Goal: Task Accomplishment & Management: Manage account settings

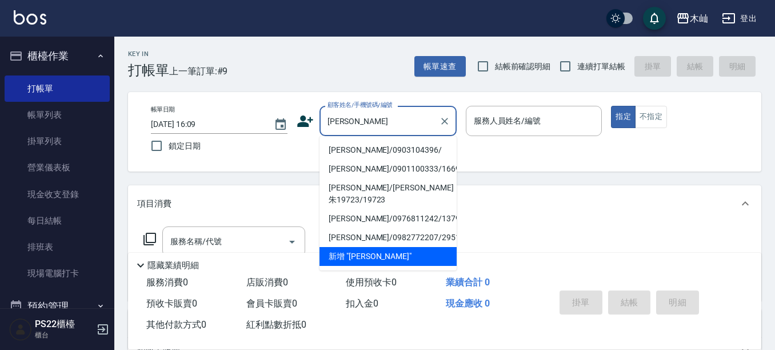
click at [382, 151] on li "[PERSON_NAME]/0903104396/" at bounding box center [387, 150] width 137 height 19
type input "[PERSON_NAME]/0903104396/"
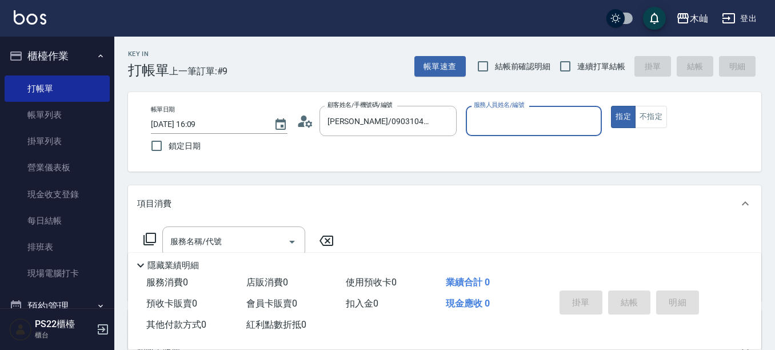
type input "雅芳-012"
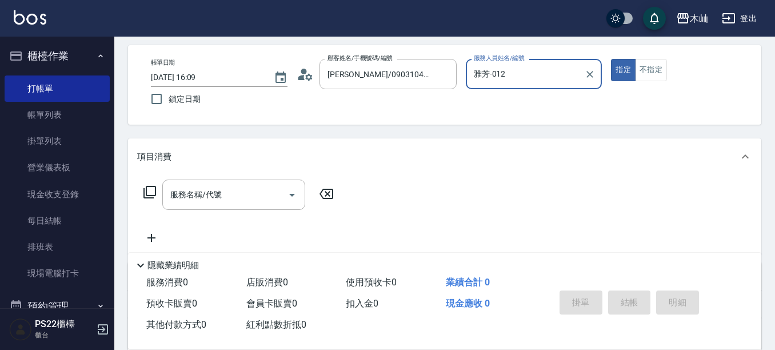
scroll to position [114, 0]
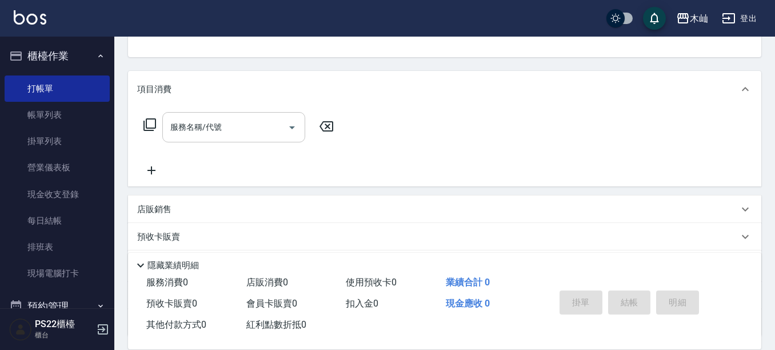
click at [271, 125] on input "服務名稱/代號" at bounding box center [224, 127] width 115 height 20
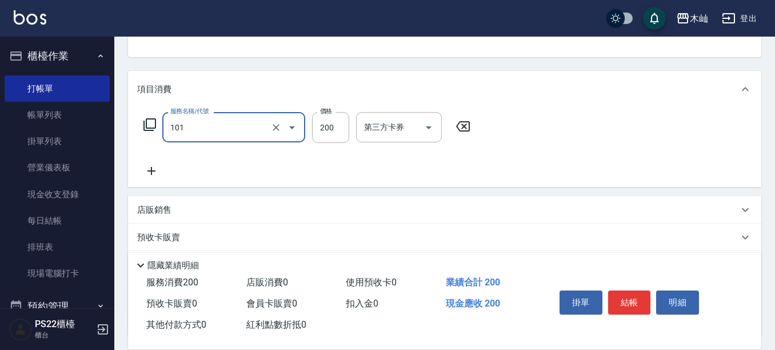
type input "洗髮(101)"
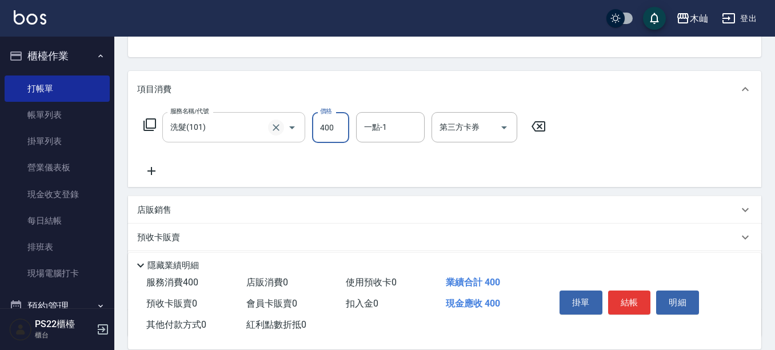
click at [277, 127] on icon "Clear" at bounding box center [275, 127] width 11 height 11
type input "400"
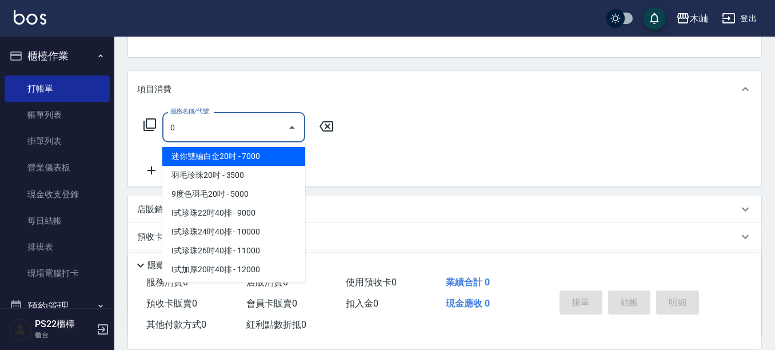
type input "02"
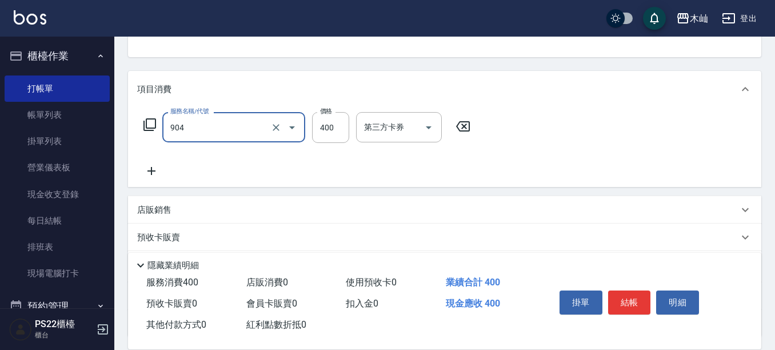
type input "精油洗+瞬護(904)"
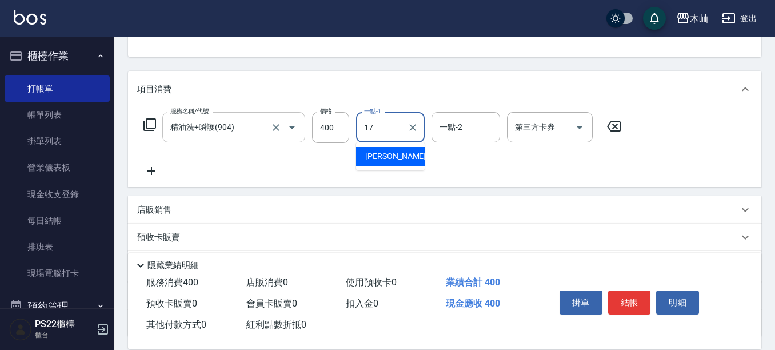
type input "[PERSON_NAME]-17"
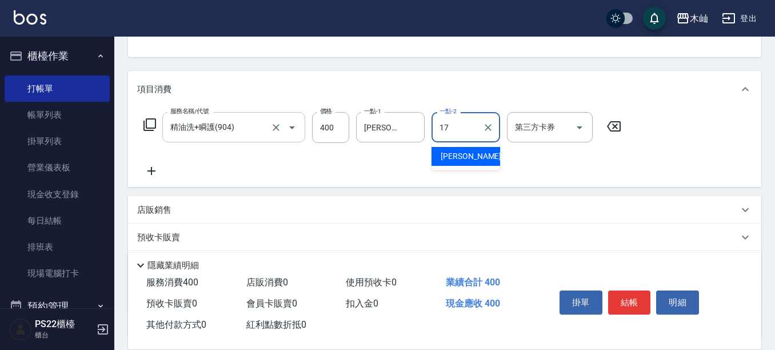
type input "[PERSON_NAME]-17"
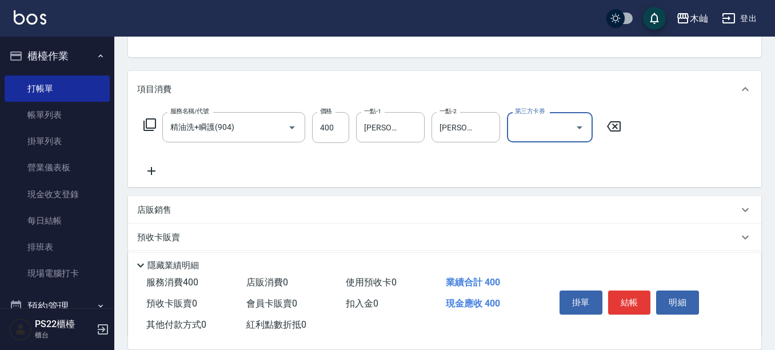
click at [175, 205] on div "店販銷售" at bounding box center [437, 210] width 601 height 12
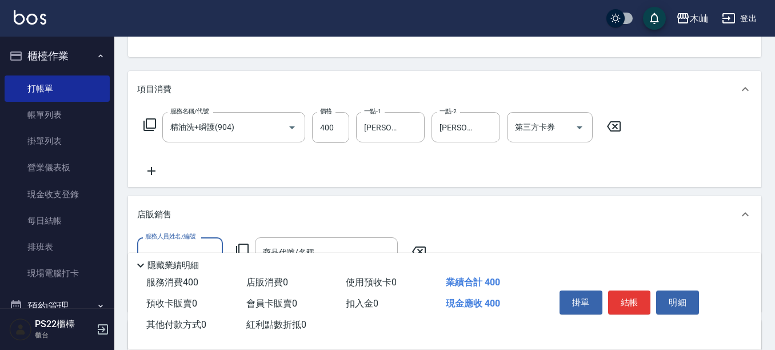
scroll to position [0, 0]
type input "雅芳-012"
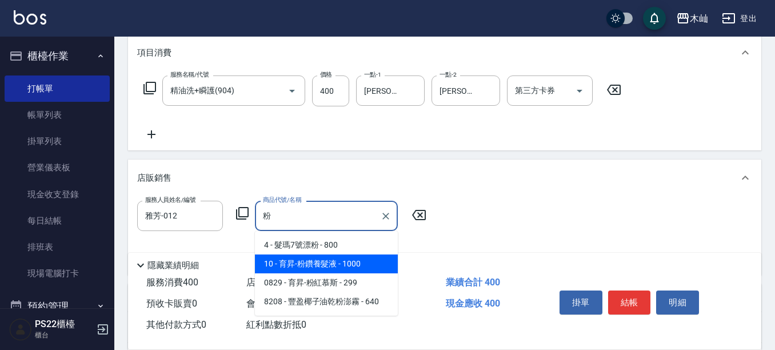
scroll to position [171, 0]
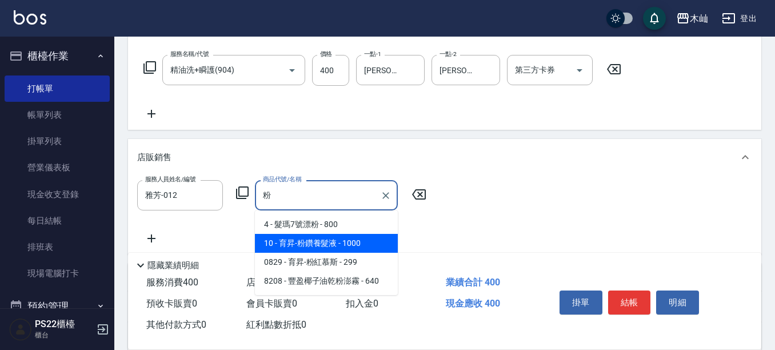
click at [351, 242] on span "10 - 育昇-粉鑽養髮液 - 1000" at bounding box center [326, 243] width 143 height 19
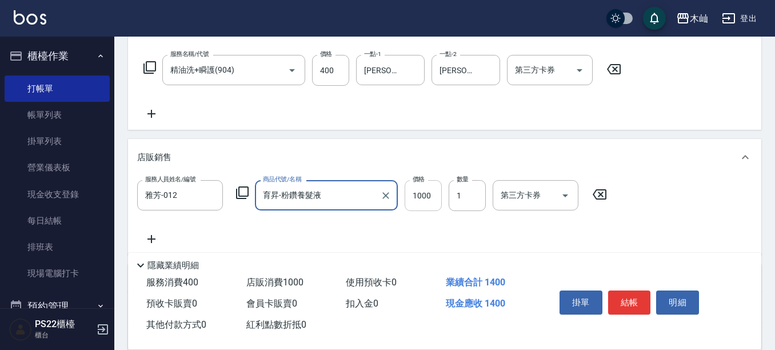
type input "育昇-粉鑽養髮液"
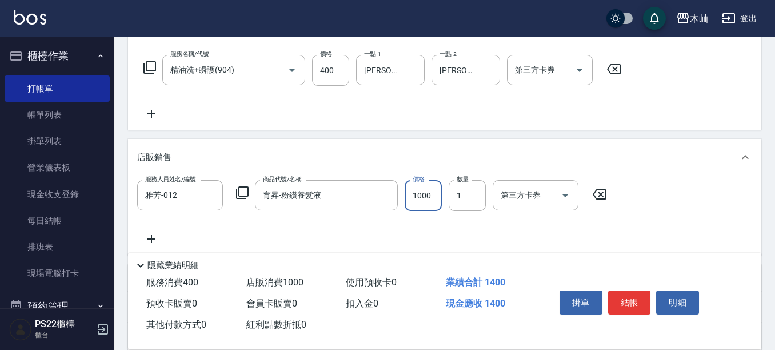
click at [431, 195] on input "1000" at bounding box center [422, 195] width 37 height 31
type input "900"
click at [626, 291] on button "結帳" at bounding box center [629, 302] width 43 height 24
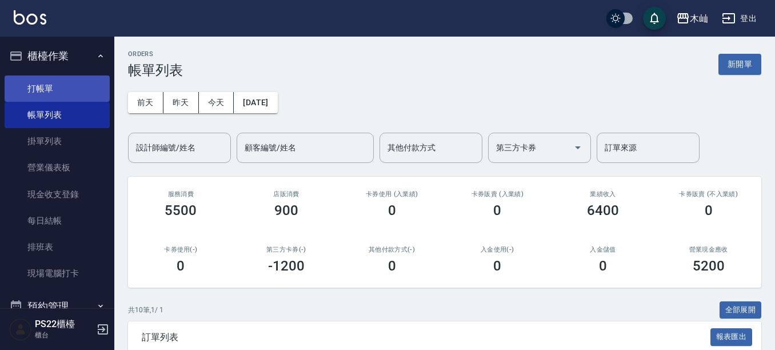
click at [71, 81] on link "打帳單" at bounding box center [57, 88] width 105 height 26
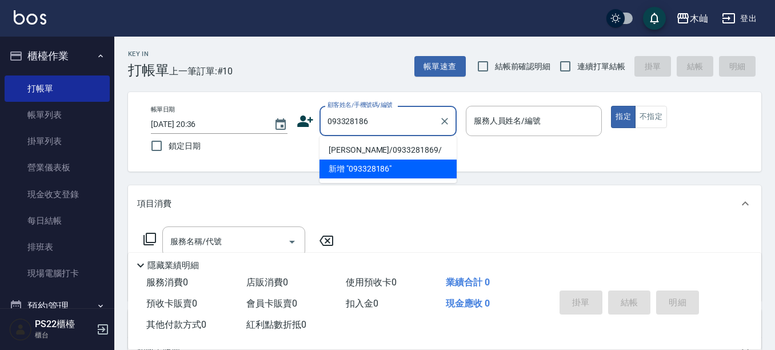
click at [367, 150] on li "[PERSON_NAME]/0933281869/" at bounding box center [387, 150] width 137 height 19
type input "[PERSON_NAME]/0933281869/"
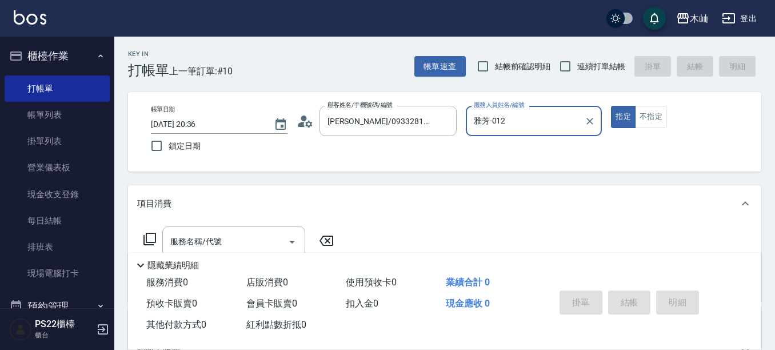
type input "雅芳-012"
click at [341, 177] on div "Key In 打帳單 上一筆訂單:#10 帳單速查 結帳前確認明細 連續打單結帳 掛單 結帳 明細 帳單日期 [DATE] 20:36 鎖定日期 顧客姓名/手…" at bounding box center [444, 297] width 660 height 520
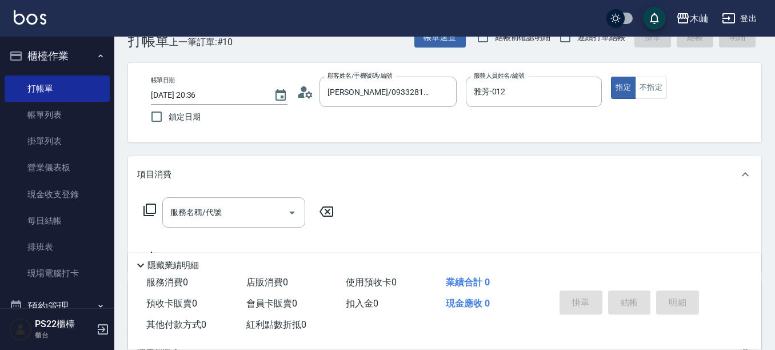
scroll to position [57, 0]
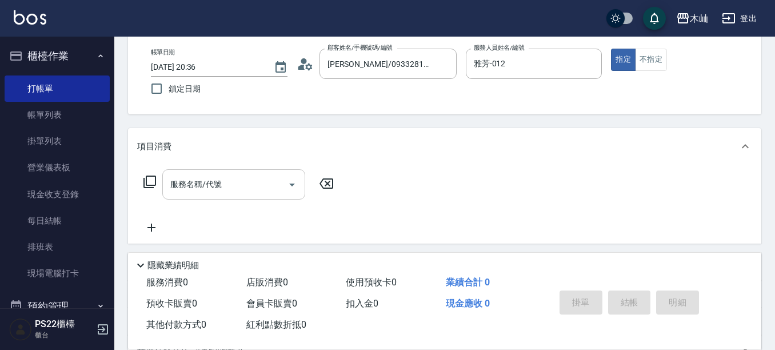
click at [229, 178] on input "服務名稱/代號" at bounding box center [224, 184] width 115 height 20
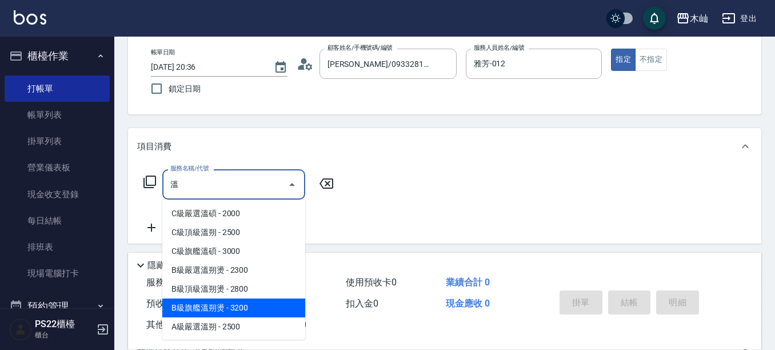
scroll to position [39, 0]
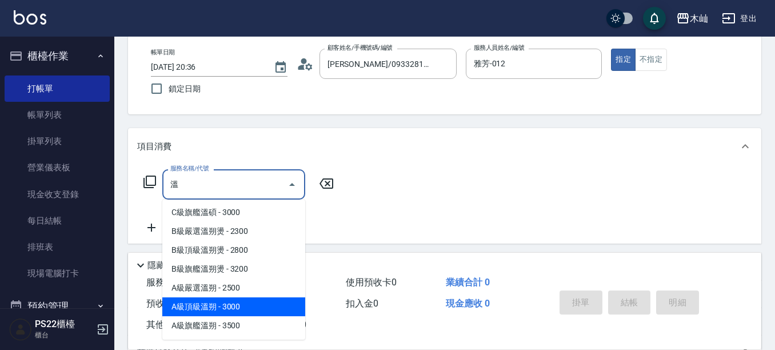
click at [269, 304] on span "A級頂級溫朔 - 3000" at bounding box center [233, 306] width 143 height 19
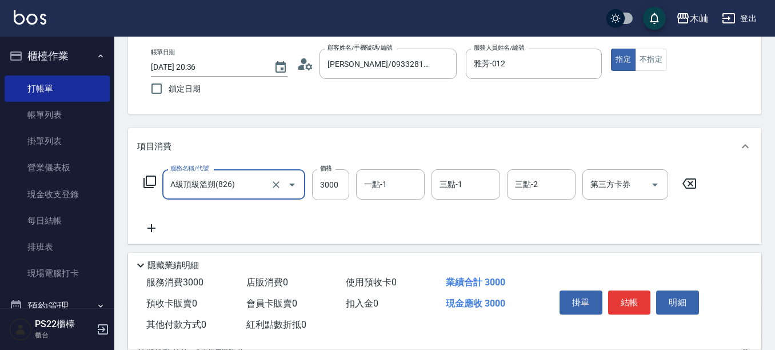
type input "A級頂級溫朔(826)"
click at [152, 227] on icon at bounding box center [151, 228] width 8 height 8
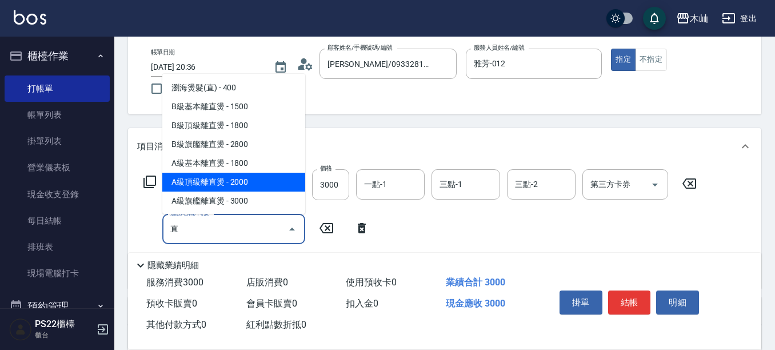
click at [213, 183] on span "A級頂級離直燙 - 2000" at bounding box center [233, 182] width 143 height 19
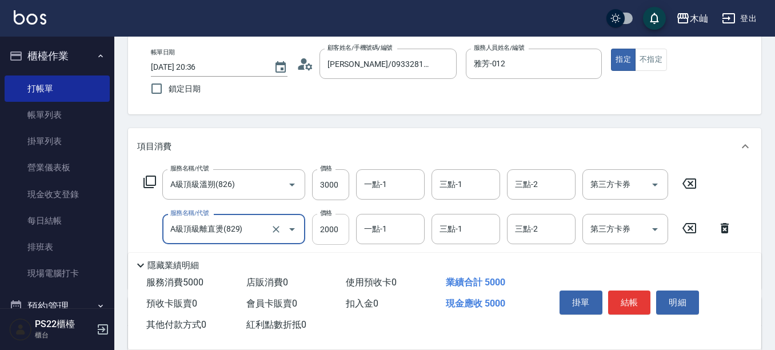
type input "A級頂級離直燙(829)"
click at [338, 227] on input "2000" at bounding box center [330, 229] width 37 height 31
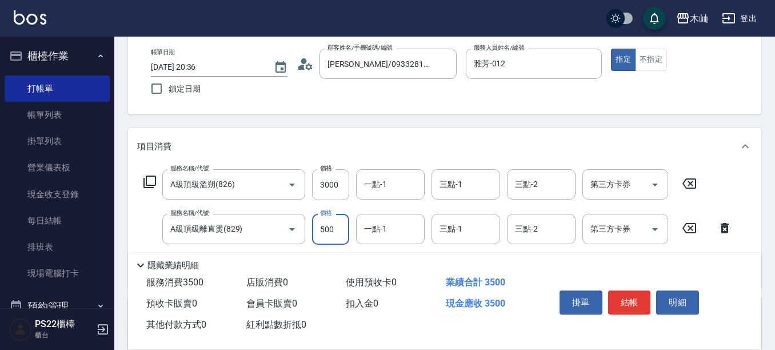
type input "500"
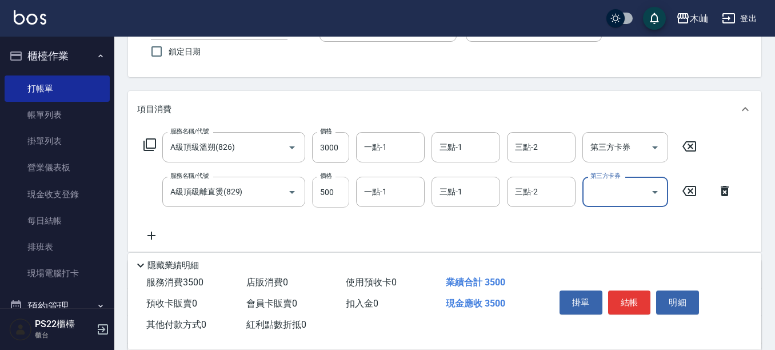
scroll to position [114, 0]
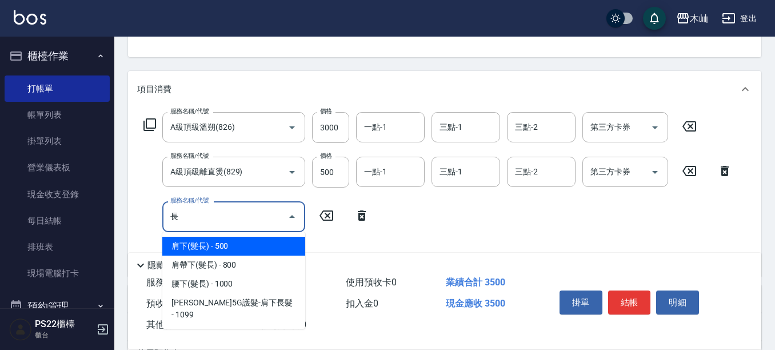
click at [280, 248] on span "肩下(髮長) - 500" at bounding box center [233, 246] width 143 height 19
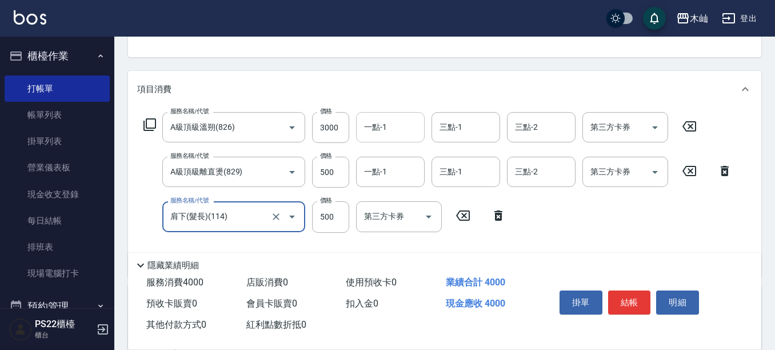
type input "肩下(髮長)(114)"
click at [391, 132] on input "一點-1" at bounding box center [390, 127] width 58 height 20
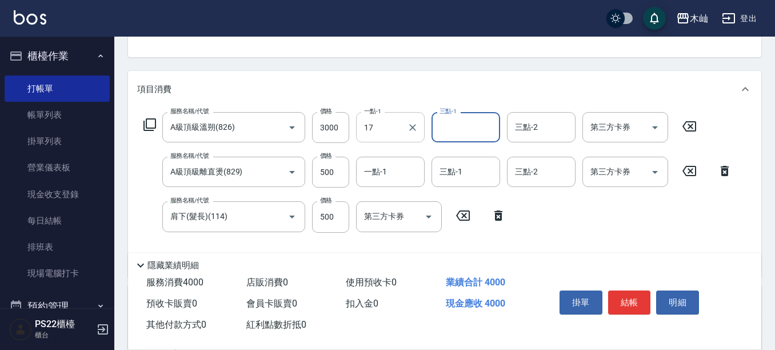
type input "[PERSON_NAME]-17"
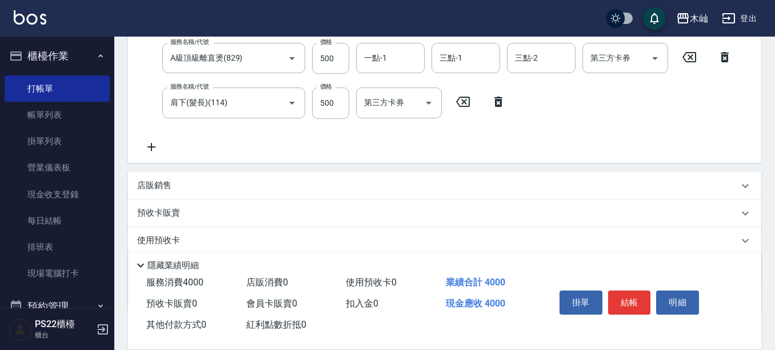
scroll to position [229, 0]
click at [162, 210] on p "預收卡販賣" at bounding box center [158, 212] width 43 height 12
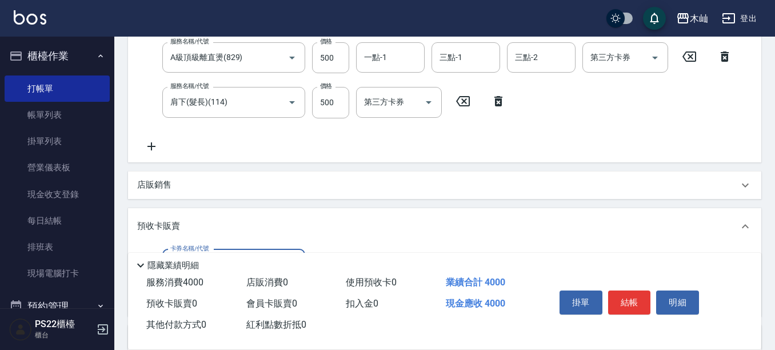
scroll to position [0, 0]
click at [160, 223] on p "預收卡販賣" at bounding box center [158, 226] width 43 height 12
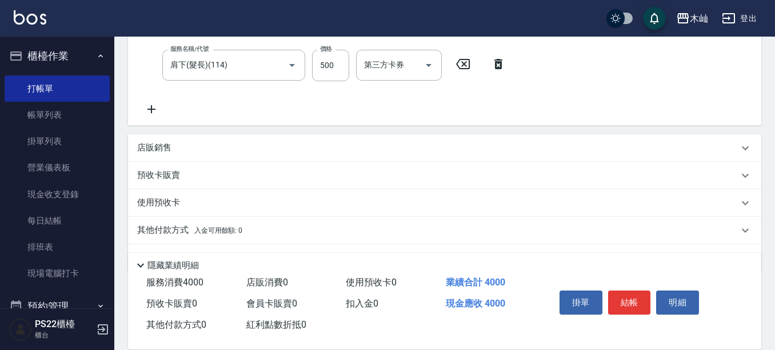
scroll to position [286, 0]
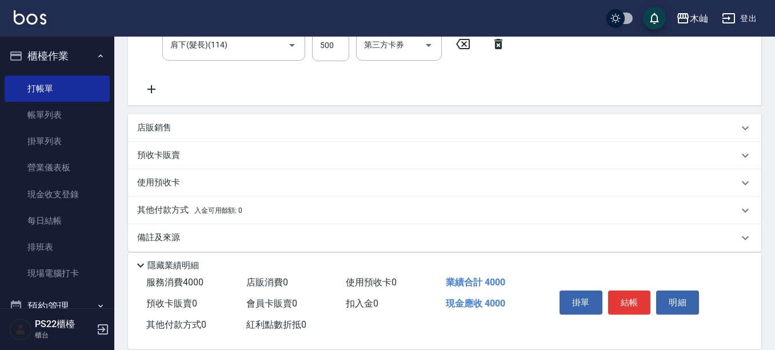
click at [171, 210] on p "其他付款方式 入金可用餘額: 0" at bounding box center [189, 210] width 105 height 13
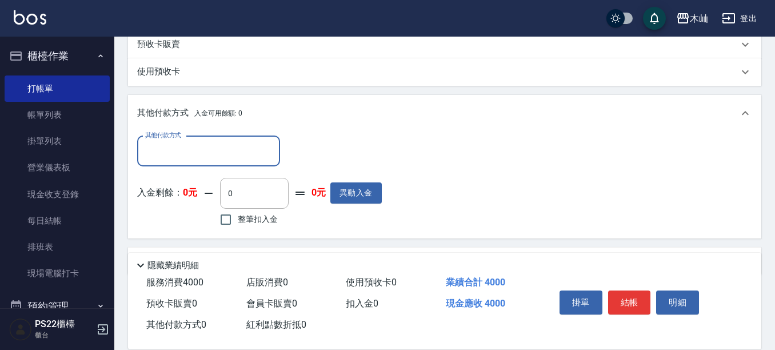
scroll to position [400, 0]
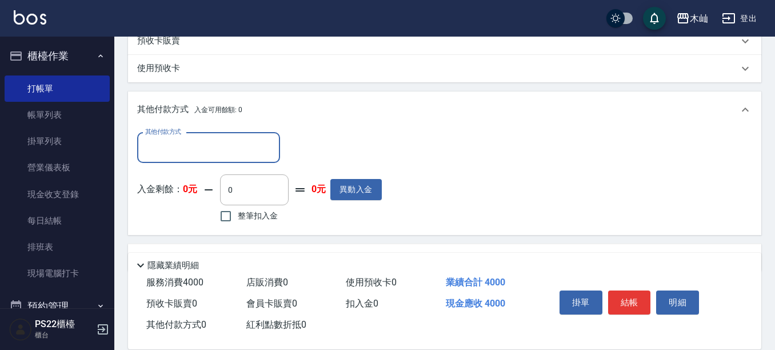
click at [206, 146] on input "其他付款方式" at bounding box center [208, 148] width 133 height 20
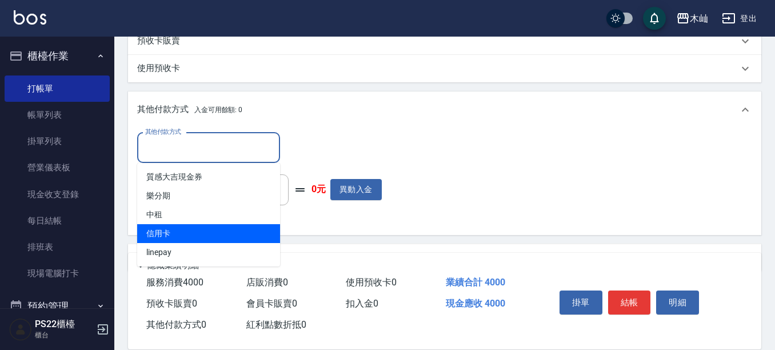
drag, startPoint x: 217, startPoint y: 227, endPoint x: 281, endPoint y: 170, distance: 85.4
click at [217, 226] on span "信用卡" at bounding box center [208, 233] width 143 height 19
type input "信用卡"
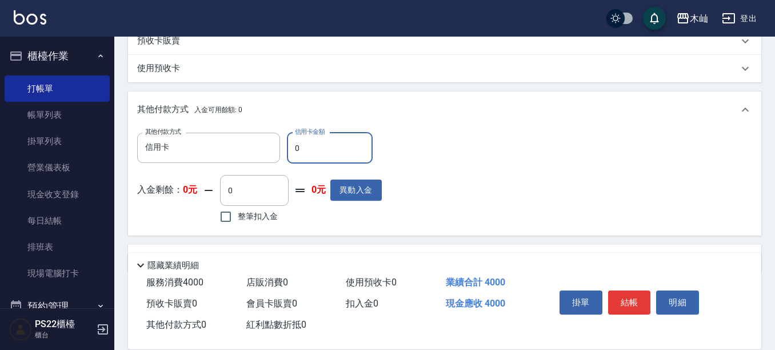
click at [316, 157] on input "0" at bounding box center [330, 148] width 86 height 31
type input "4000"
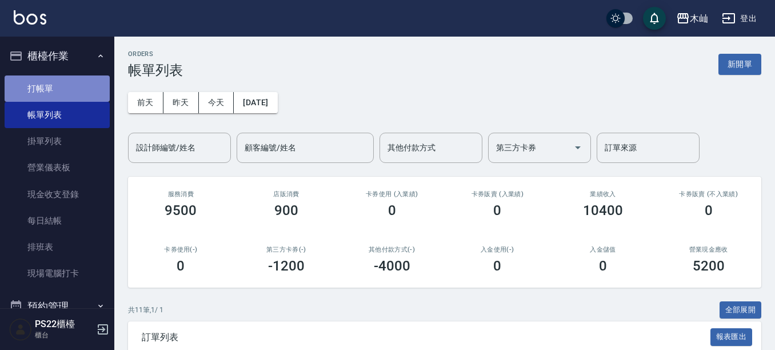
click at [69, 86] on link "打帳單" at bounding box center [57, 88] width 105 height 26
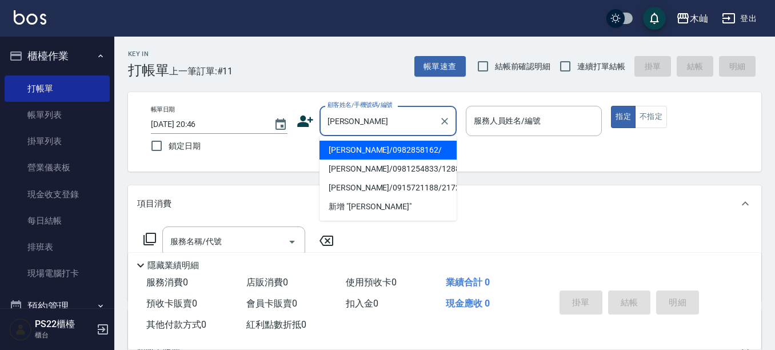
click at [358, 151] on li "[PERSON_NAME]/0982858162/" at bounding box center [387, 150] width 137 height 19
type input "[PERSON_NAME]/0982858162/"
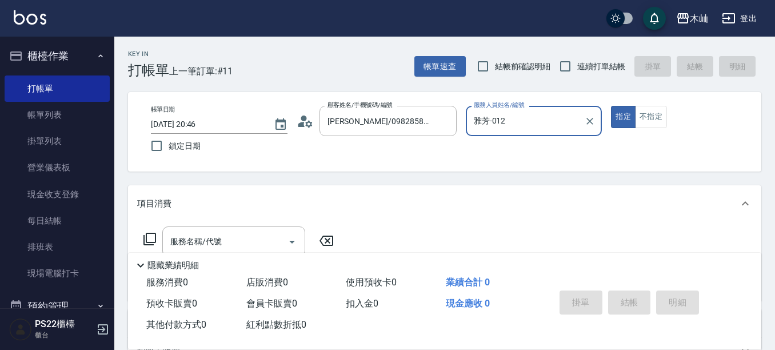
type input "雅芳-012"
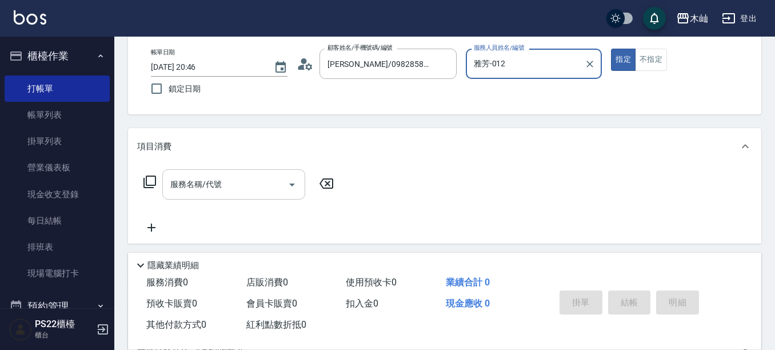
click at [251, 195] on div "服務名稱/代號" at bounding box center [233, 184] width 143 height 30
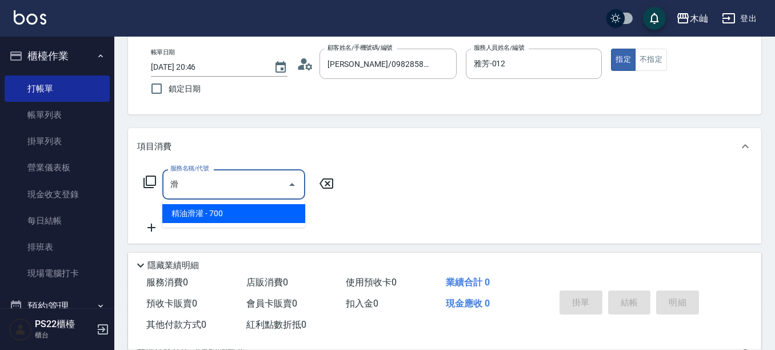
click at [257, 213] on span "精油滑灌 - 700" at bounding box center [233, 213] width 143 height 19
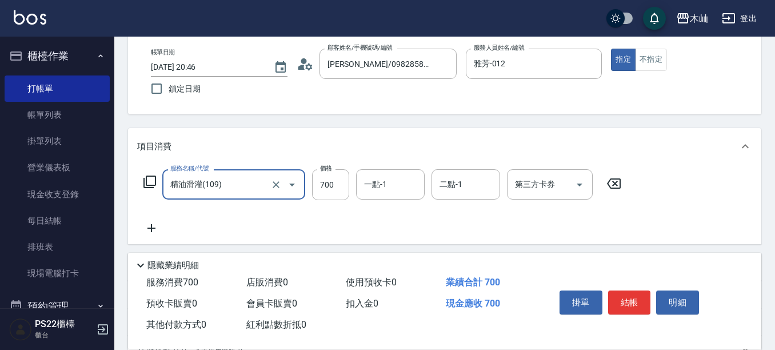
type input "精油滑灌(109)"
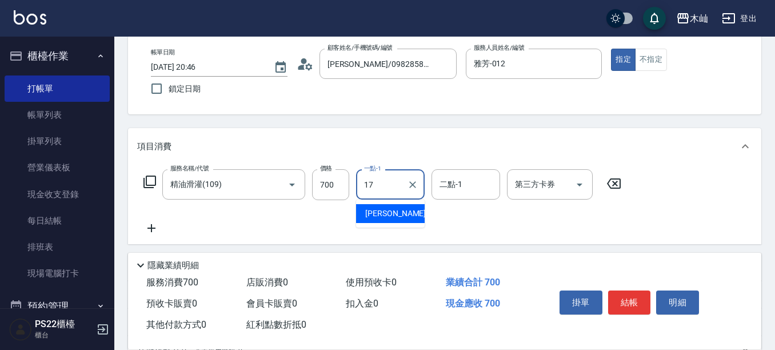
type input "[PERSON_NAME]-17"
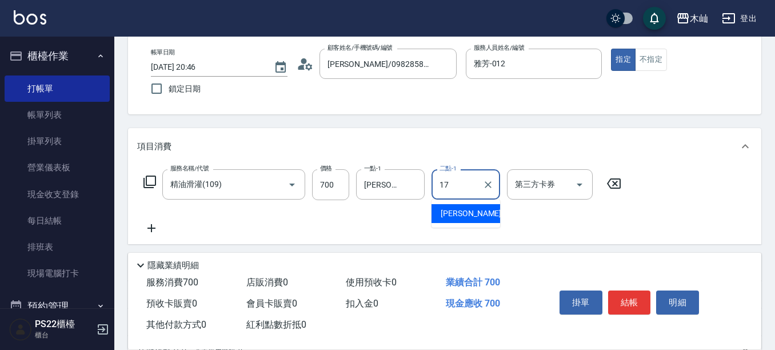
type input "[PERSON_NAME]-17"
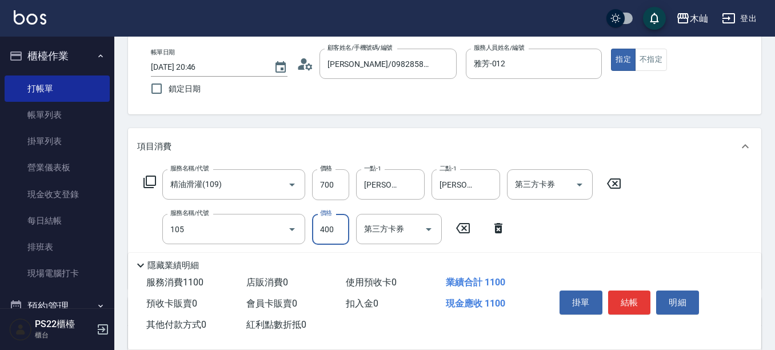
type input "A級單剪(105)"
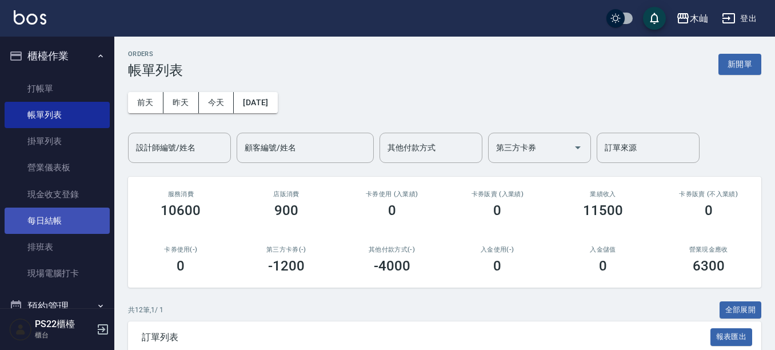
click at [70, 228] on link "每日結帳" at bounding box center [57, 220] width 105 height 26
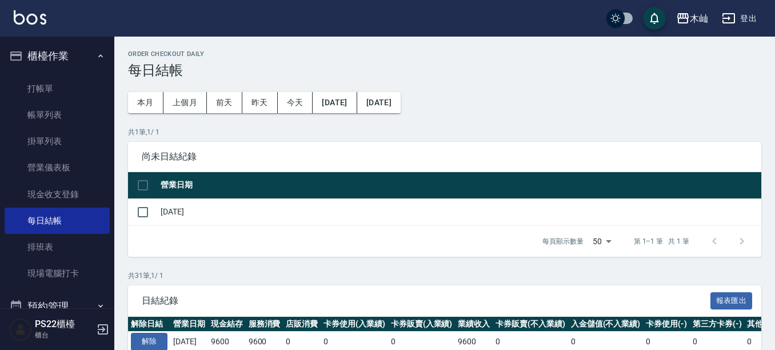
click at [148, 183] on input "checkbox" at bounding box center [143, 185] width 24 height 24
checkbox input "true"
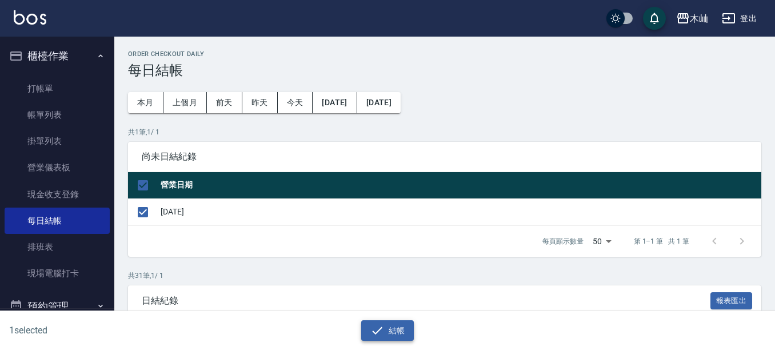
click at [404, 337] on button "結帳" at bounding box center [387, 330] width 53 height 21
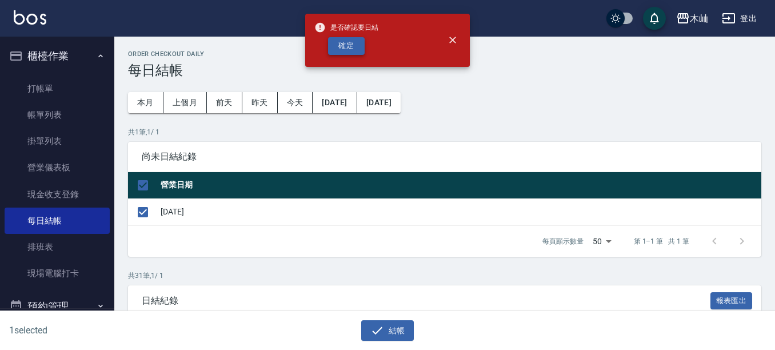
click at [343, 45] on button "確定" at bounding box center [346, 46] width 37 height 18
checkbox input "false"
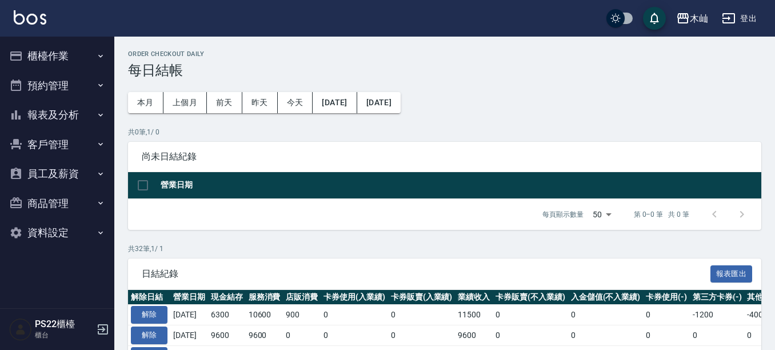
click at [90, 61] on button "櫃檯作業" at bounding box center [57, 56] width 105 height 30
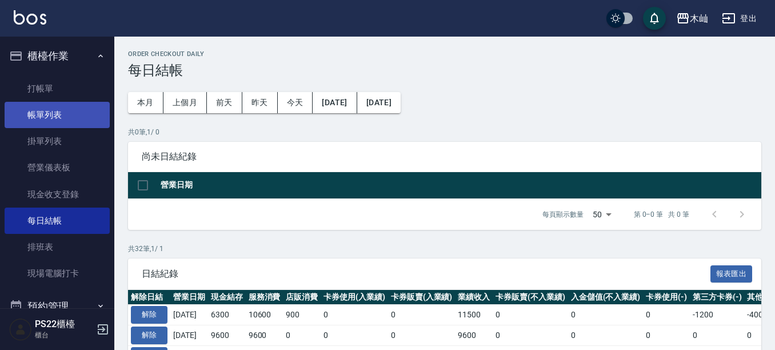
click at [94, 113] on link "帳單列表" at bounding box center [57, 115] width 105 height 26
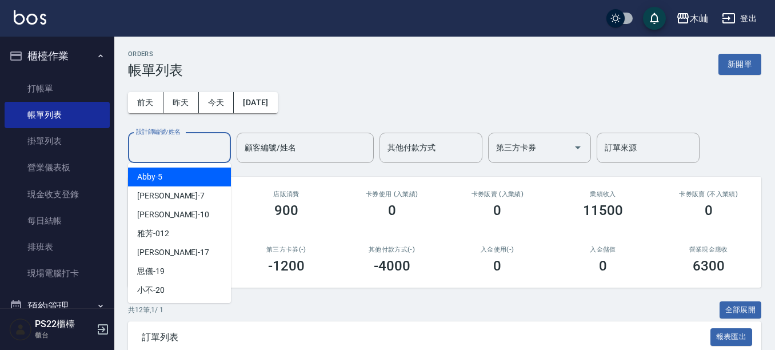
click at [217, 150] on input "設計師編號/姓名" at bounding box center [179, 148] width 93 height 20
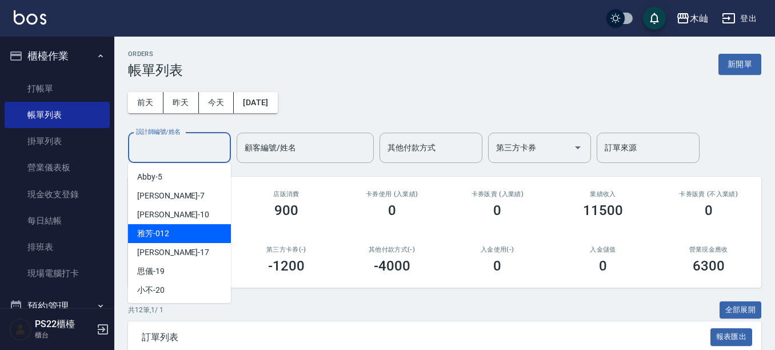
click at [206, 231] on div "雅芳 -012" at bounding box center [179, 233] width 103 height 19
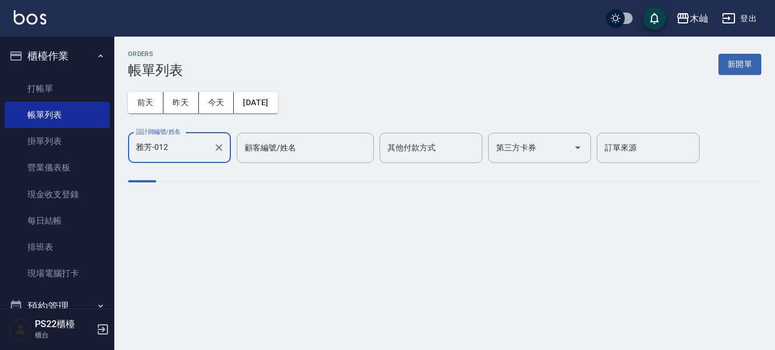
type input "雅芳-012"
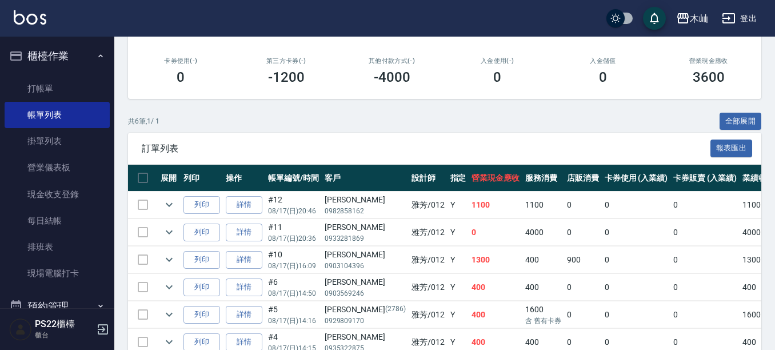
scroll to position [135, 0]
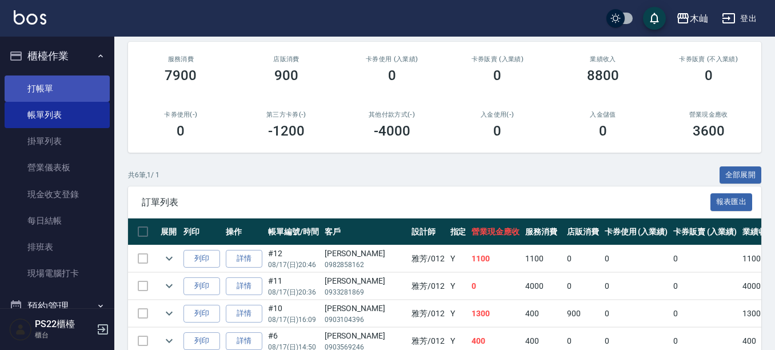
click at [61, 79] on link "打帳單" at bounding box center [57, 88] width 105 height 26
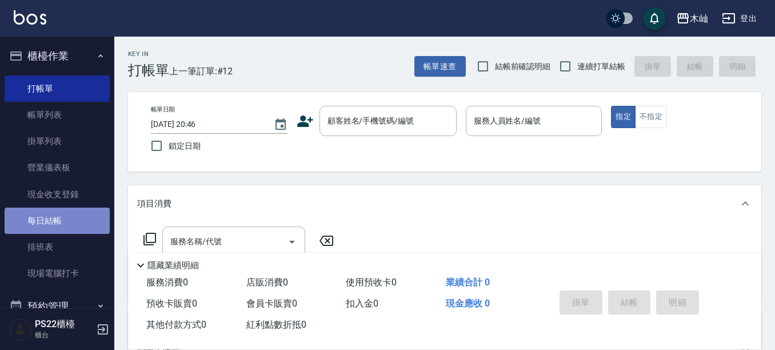
click at [83, 221] on link "每日結帳" at bounding box center [57, 220] width 105 height 26
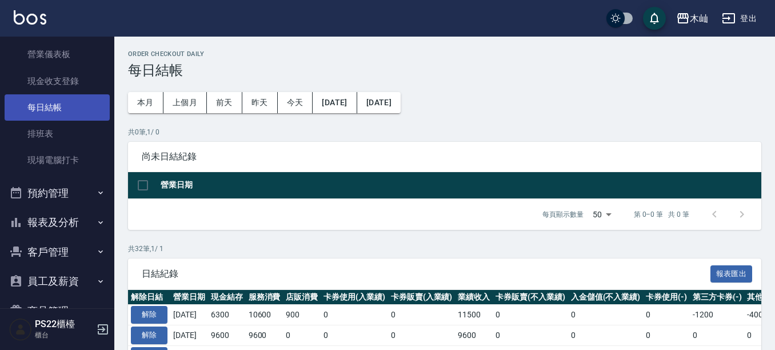
scroll to position [114, 0]
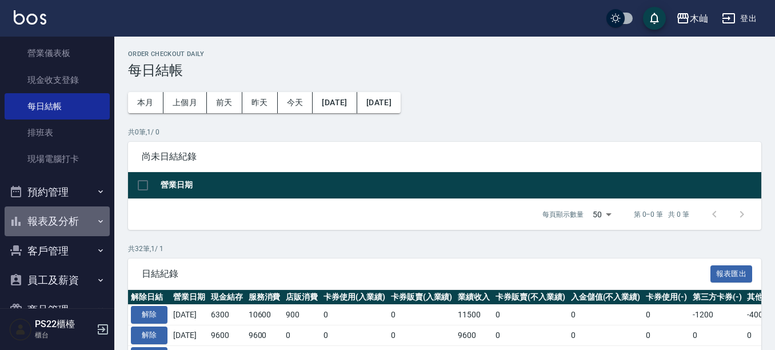
click at [76, 225] on button "報表及分析" at bounding box center [57, 221] width 105 height 30
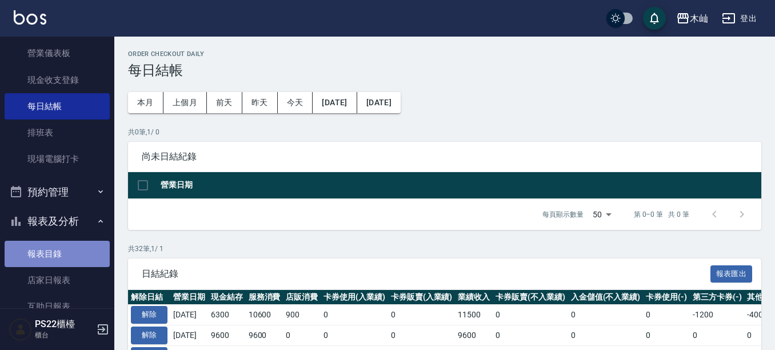
click at [85, 265] on link "報表目錄" at bounding box center [57, 254] width 105 height 26
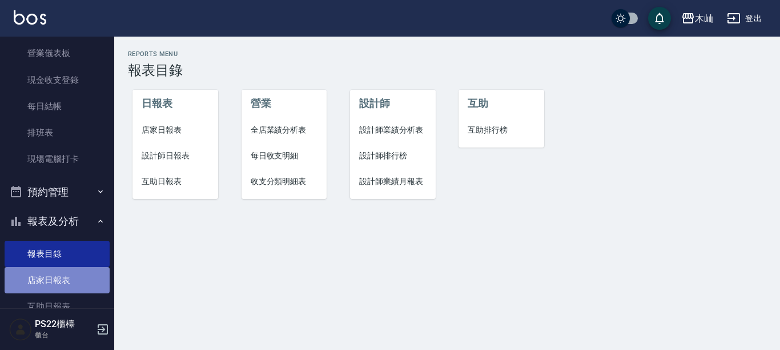
click at [83, 282] on link "店家日報表" at bounding box center [57, 280] width 105 height 26
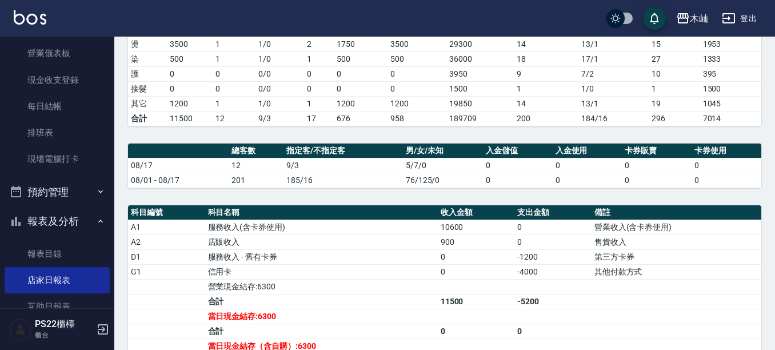
scroll to position [229, 0]
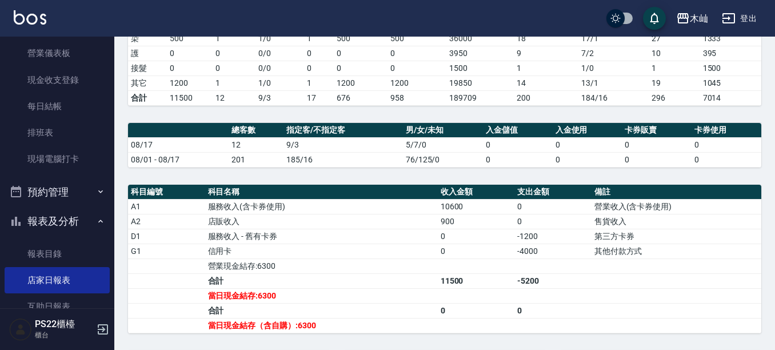
drag, startPoint x: 285, startPoint y: 205, endPoint x: 524, endPoint y: 190, distance: 240.4
click at [524, 190] on div "木屾 2025-08-17 店家日報表 列印時間： 2025-08-17-20:53 Merchant Daily Report 店家日報表 前天 昨天 今天…" at bounding box center [444, 145] width 660 height 674
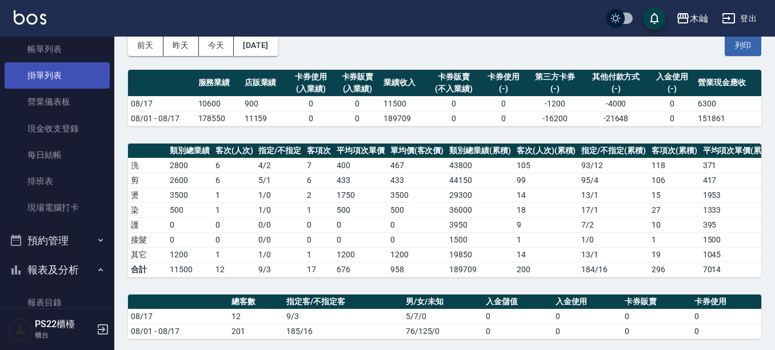
scroll to position [0, 0]
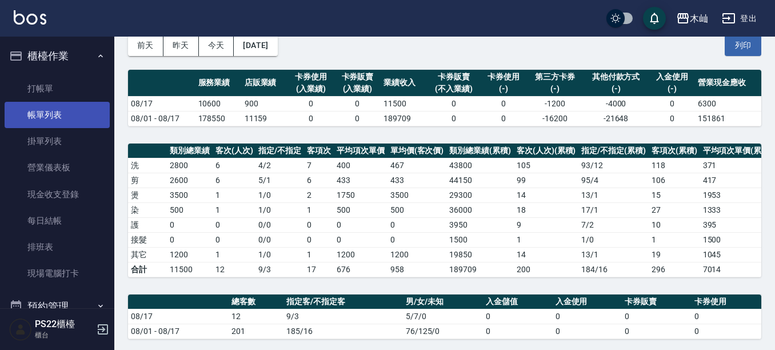
click at [74, 120] on link "帳單列表" at bounding box center [57, 115] width 105 height 26
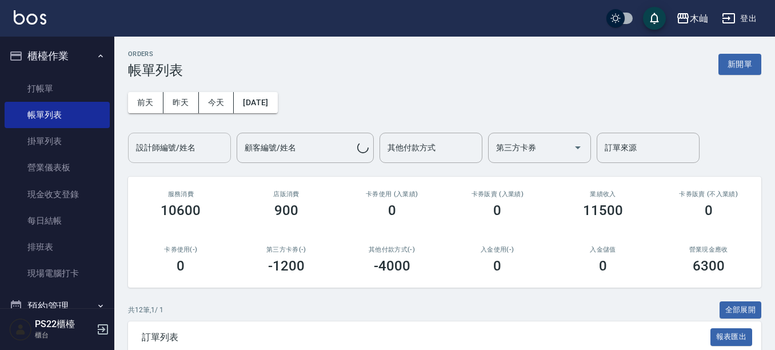
drag, startPoint x: 188, startPoint y: 151, endPoint x: 177, endPoint y: 154, distance: 11.7
click at [187, 152] on input "設計師編號/姓名" at bounding box center [179, 148] width 93 height 20
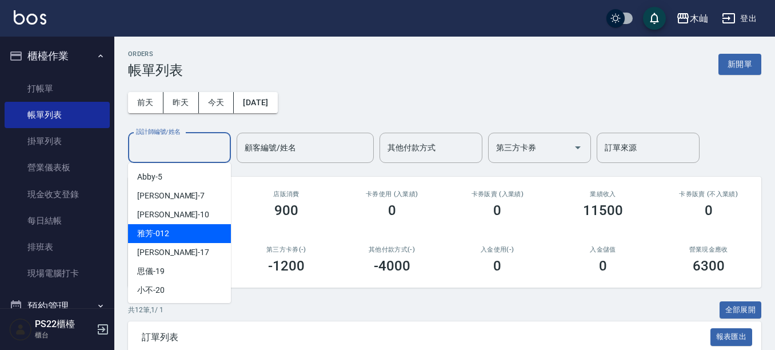
click at [196, 230] on div "雅芳 -012" at bounding box center [179, 233] width 103 height 19
type input "雅芳-012"
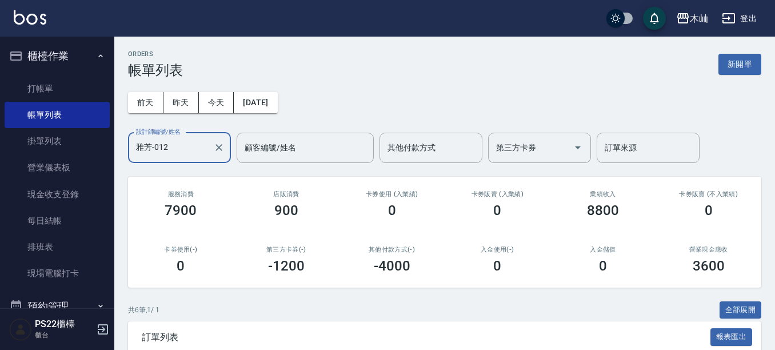
scroll to position [249, 0]
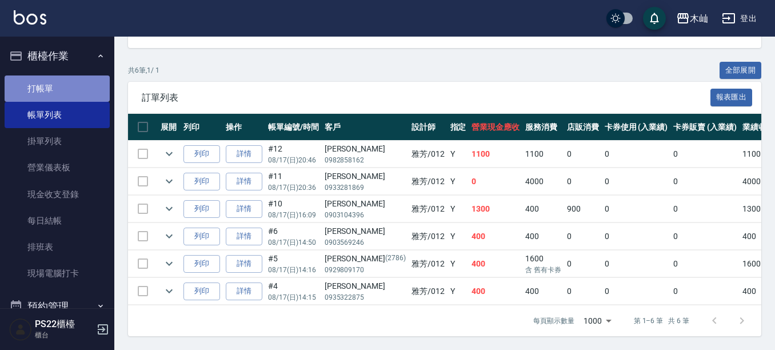
click at [88, 94] on link "打帳單" at bounding box center [57, 88] width 105 height 26
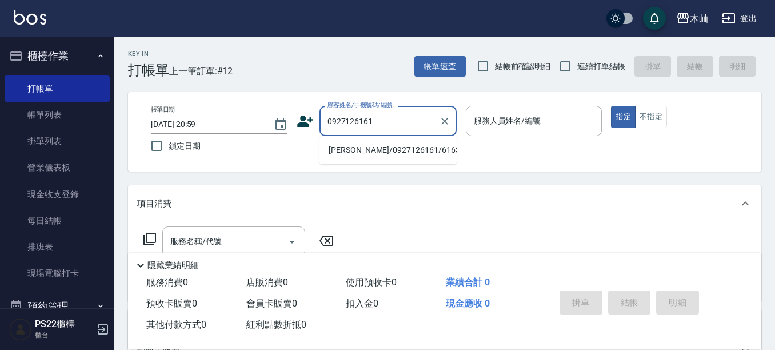
click at [402, 146] on li "徐國榮/0927126161/616312" at bounding box center [387, 150] width 137 height 19
type input "徐國榮/0927126161/616312"
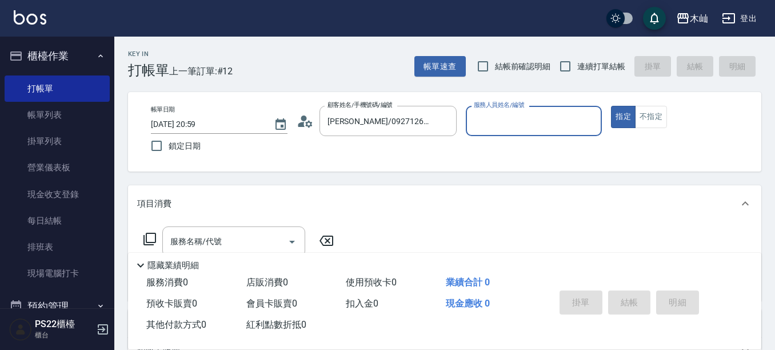
type input "雅芳-012"
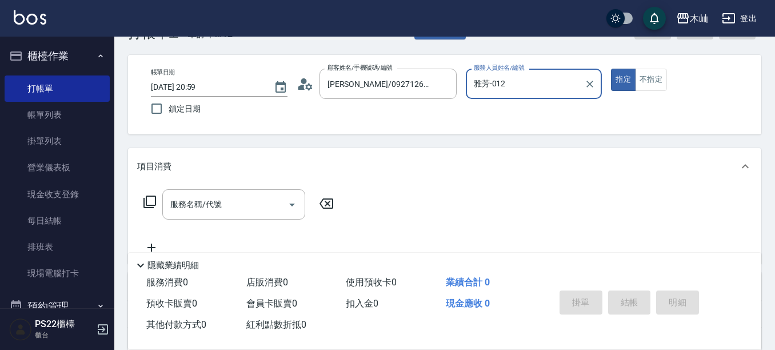
scroll to position [57, 0]
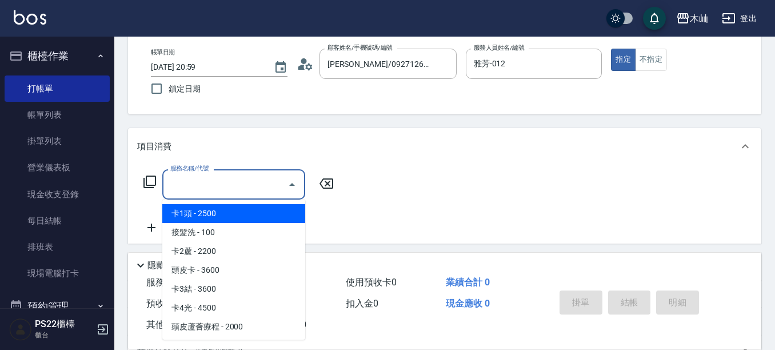
click at [230, 186] on input "服務名稱/代號" at bounding box center [224, 184] width 115 height 20
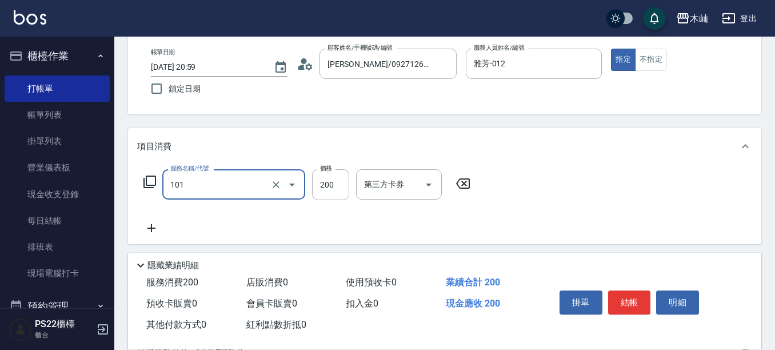
type input "洗髮(101)"
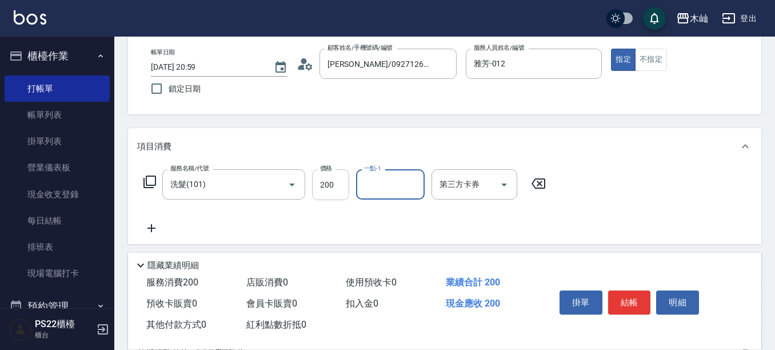
click at [328, 173] on input "200" at bounding box center [330, 184] width 37 height 31
type input "300"
type input "陳薏亘-17"
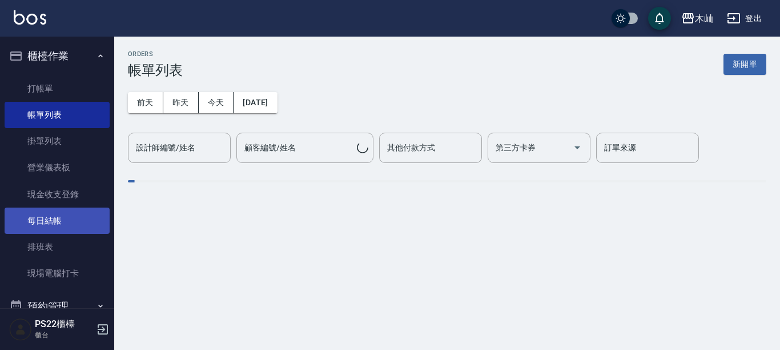
click at [83, 220] on link "每日結帳" at bounding box center [57, 220] width 105 height 26
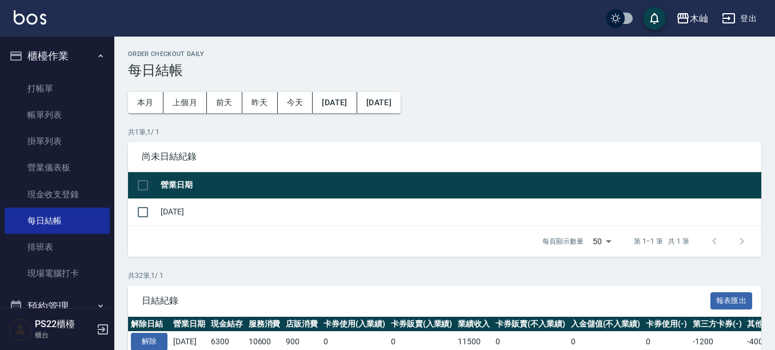
click at [150, 182] on input "checkbox" at bounding box center [143, 185] width 24 height 24
checkbox input "true"
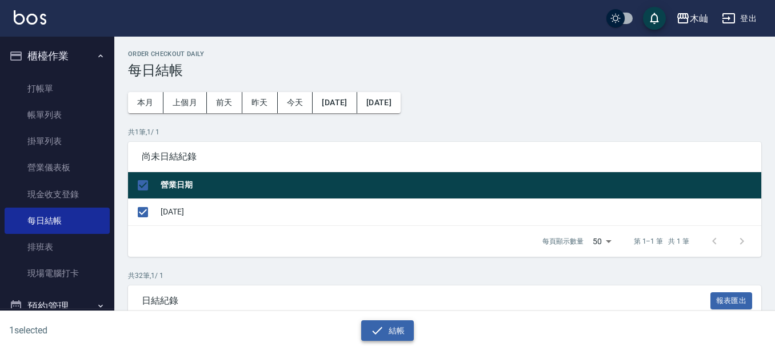
click at [398, 325] on button "結帳" at bounding box center [387, 330] width 53 height 21
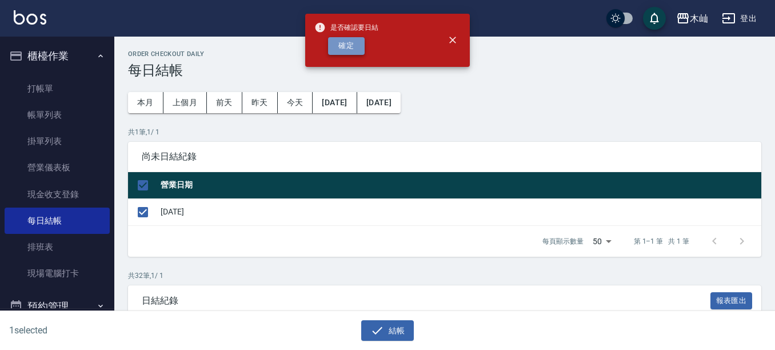
click at [347, 45] on button "確定" at bounding box center [346, 46] width 37 height 18
checkbox input "false"
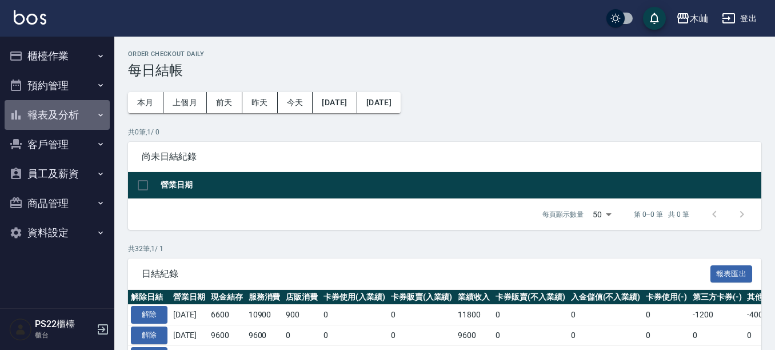
click at [80, 118] on button "報表及分析" at bounding box center [57, 115] width 105 height 30
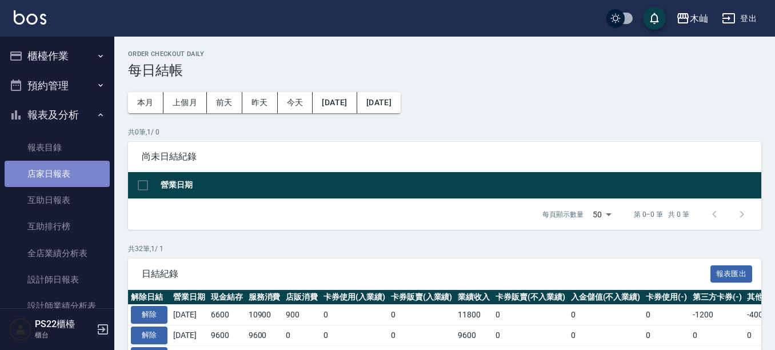
click at [76, 171] on link "店家日報表" at bounding box center [57, 174] width 105 height 26
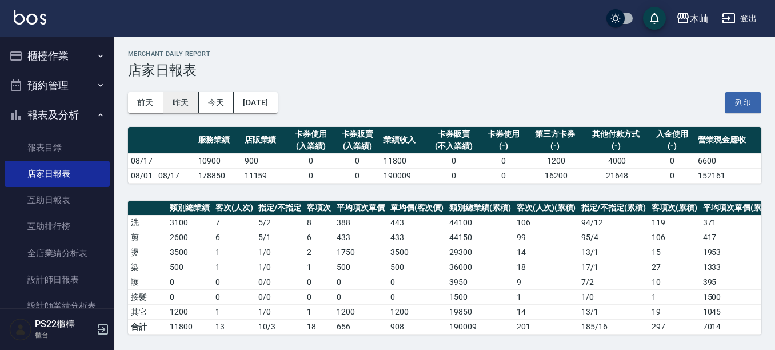
click at [177, 102] on button "昨天" at bounding box center [180, 102] width 35 height 21
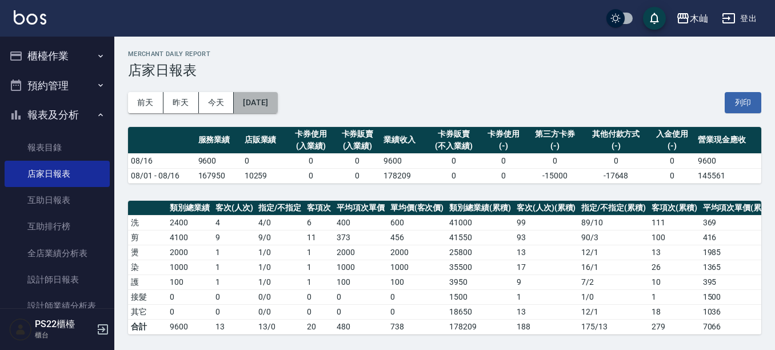
click at [254, 110] on button "[DATE]" at bounding box center [255, 102] width 43 height 21
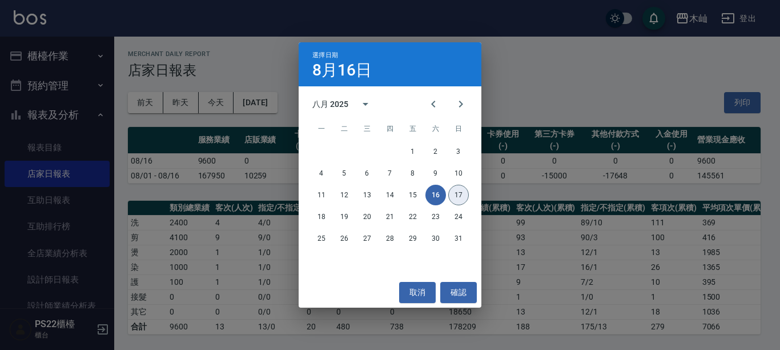
click at [454, 194] on button "17" at bounding box center [458, 195] width 21 height 21
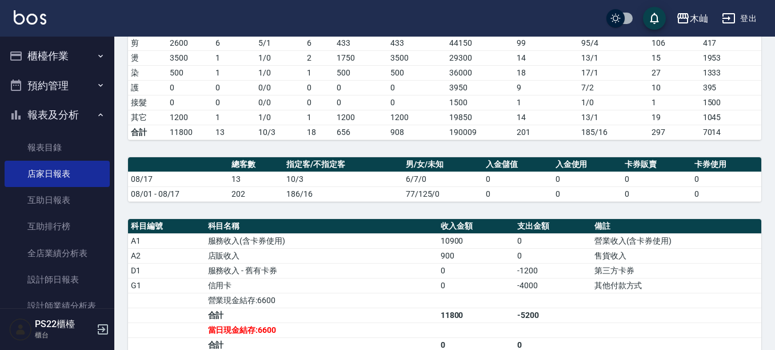
scroll to position [198, 0]
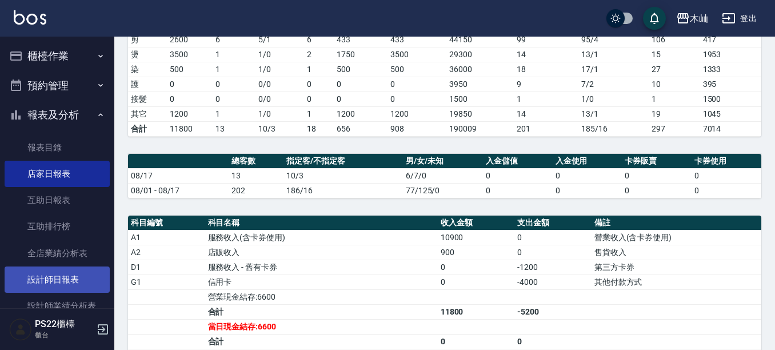
click at [66, 275] on link "設計師日報表" at bounding box center [57, 279] width 105 height 26
